Goal: Task Accomplishment & Management: Complete application form

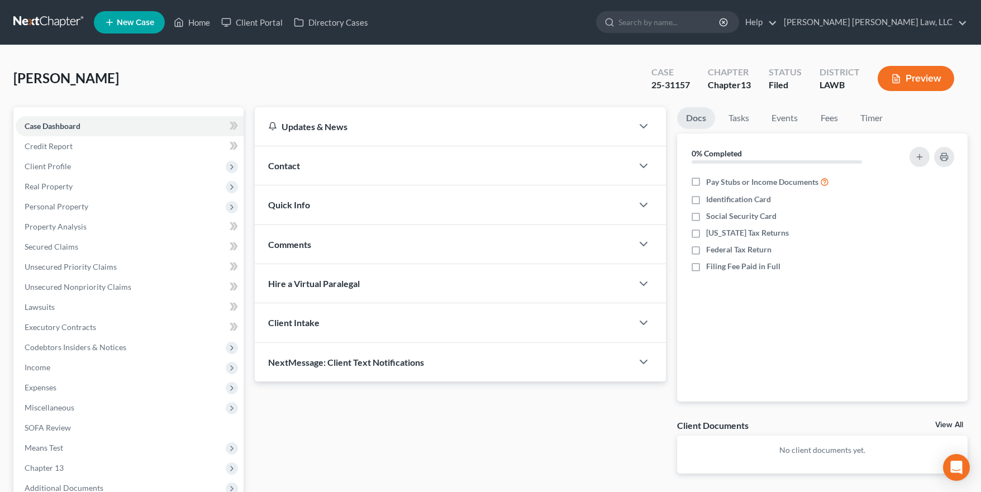
click at [45, 12] on nav "Home New Case Client Portal Directory Cases E. Orum Young Law, LLC pbarnhart@eo…" at bounding box center [490, 22] width 981 height 45
click at [45, 22] on link at bounding box center [48, 22] width 71 height 20
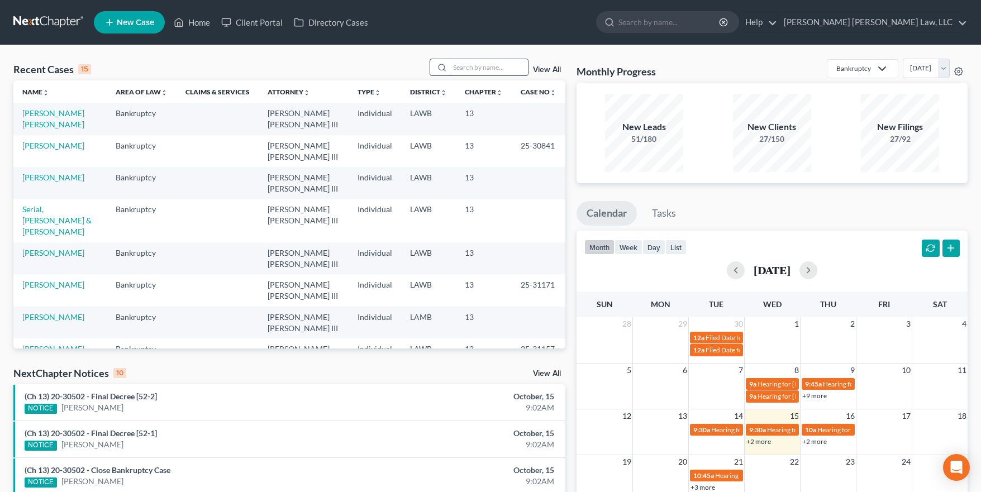
click at [482, 69] on input "search" at bounding box center [489, 67] width 78 height 16
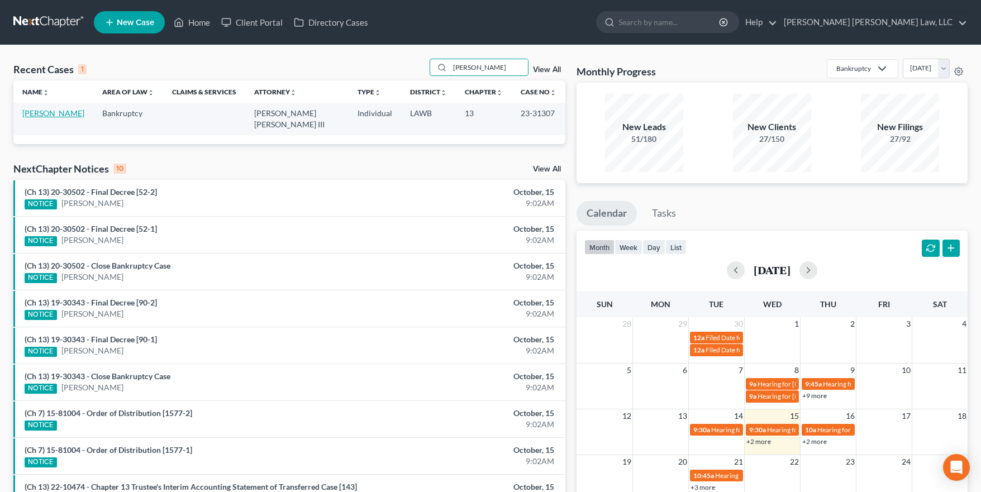
type input "[PERSON_NAME]"
click at [69, 115] on link "[PERSON_NAME]" at bounding box center [53, 112] width 62 height 9
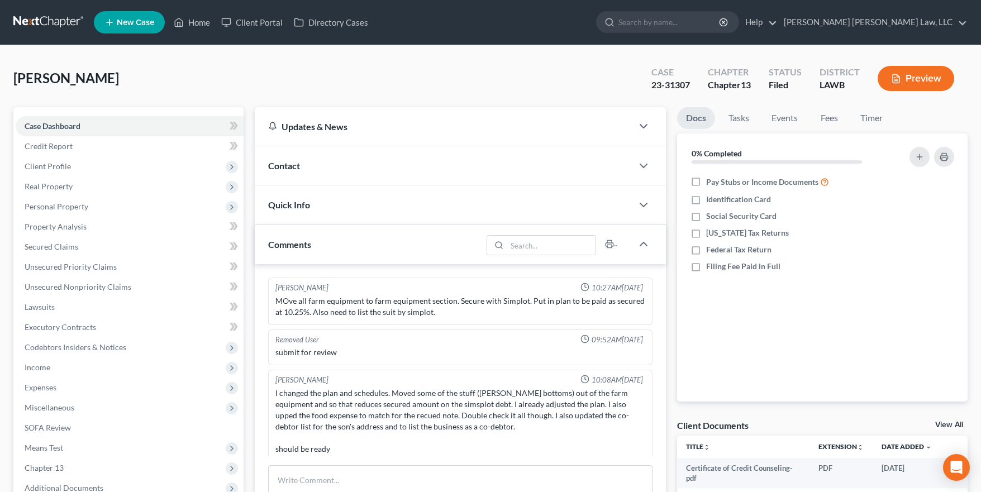
scroll to position [5, 0]
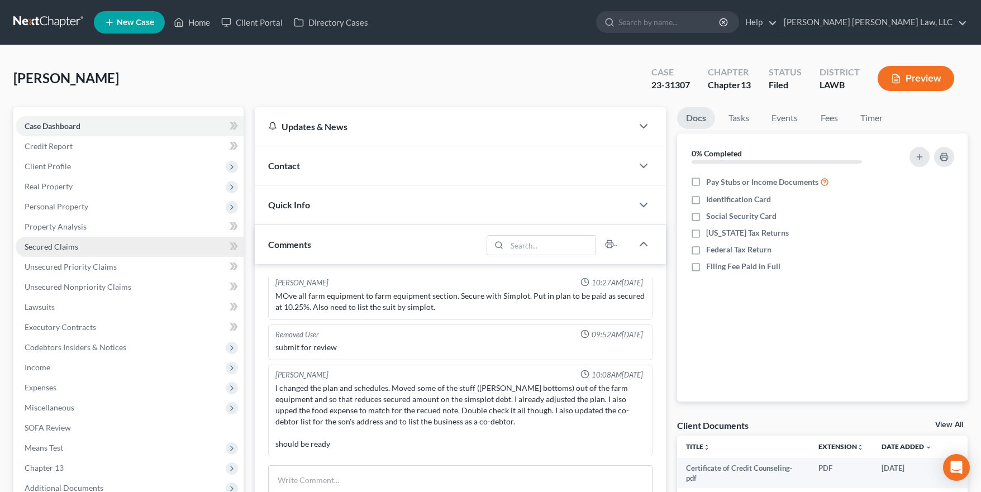
click at [89, 247] on link "Secured Claims" at bounding box center [130, 247] width 228 height 20
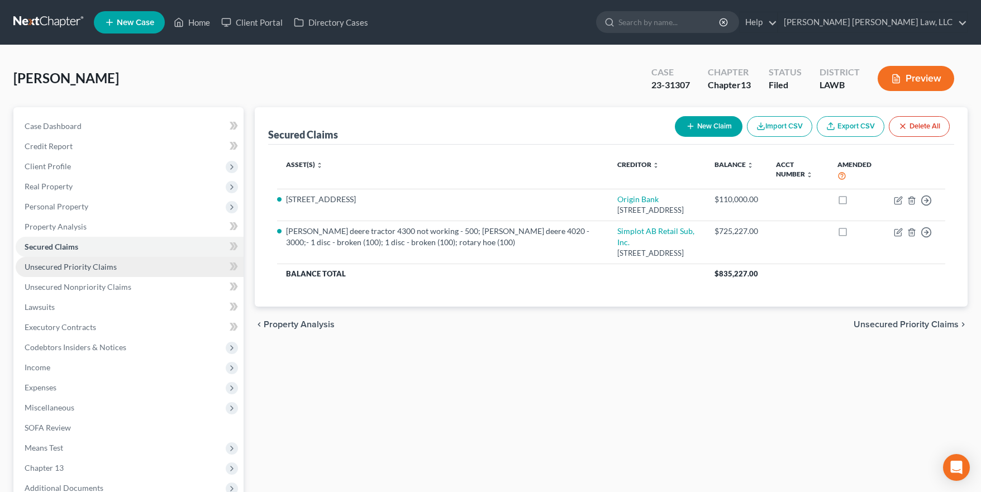
click at [93, 269] on span "Unsecured Priority Claims" at bounding box center [71, 266] width 92 height 9
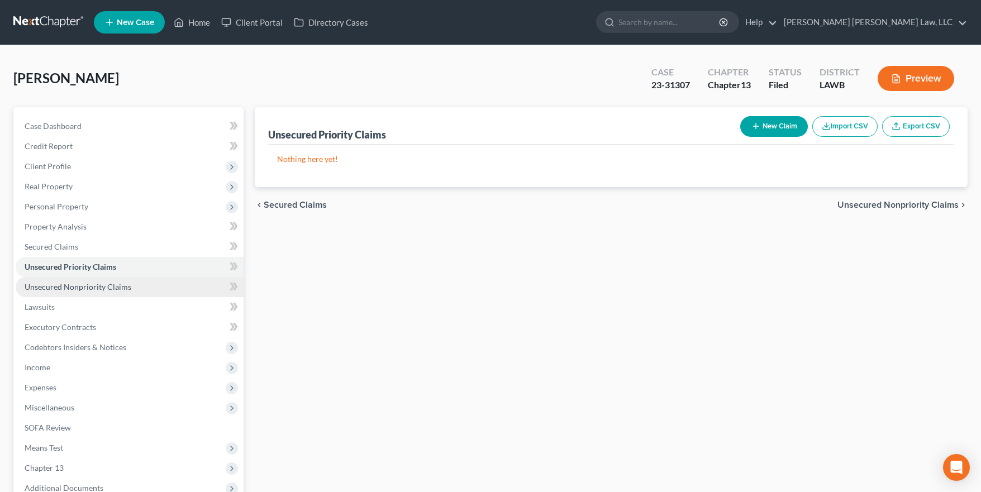
click at [104, 279] on link "Unsecured Nonpriority Claims" at bounding box center [130, 287] width 228 height 20
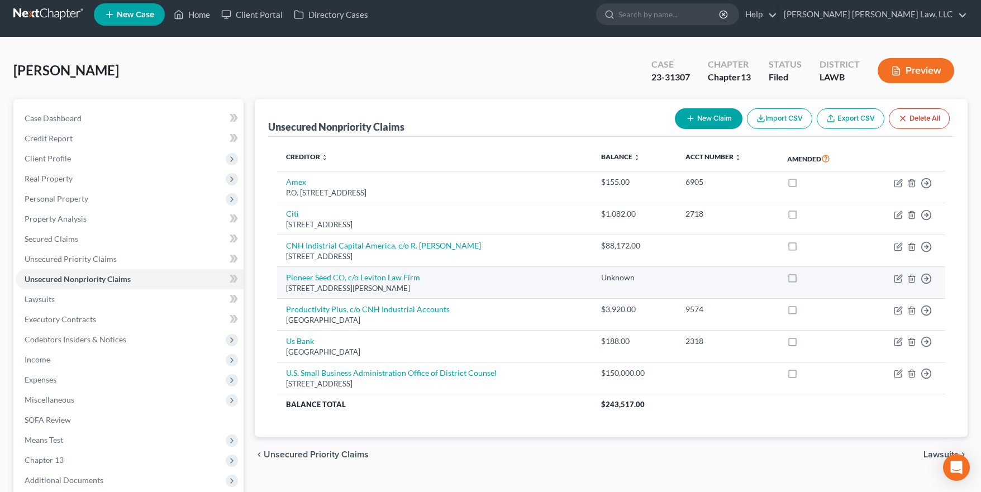
scroll to position [11, 0]
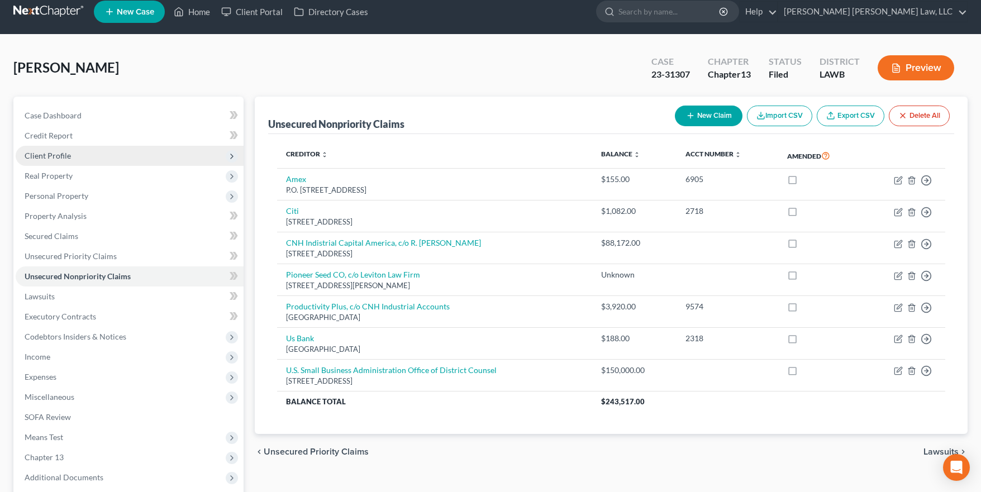
click at [131, 149] on span "Client Profile" at bounding box center [130, 156] width 228 height 20
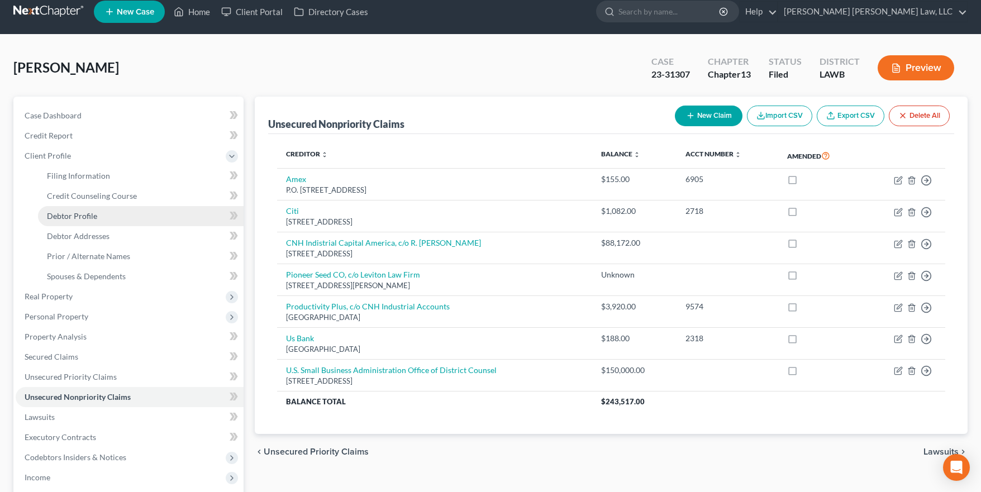
click at [130, 217] on link "Debtor Profile" at bounding box center [141, 216] width 206 height 20
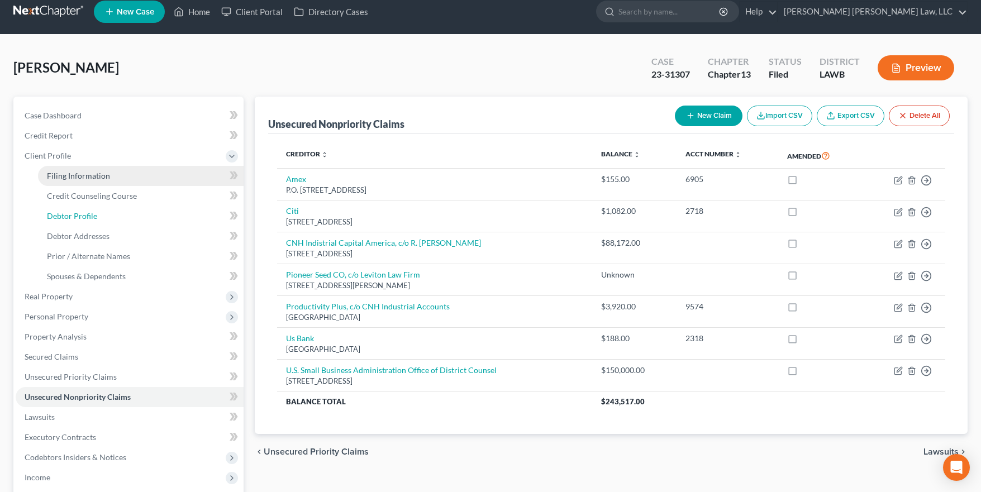
select select "1"
